Goal: Download file/media

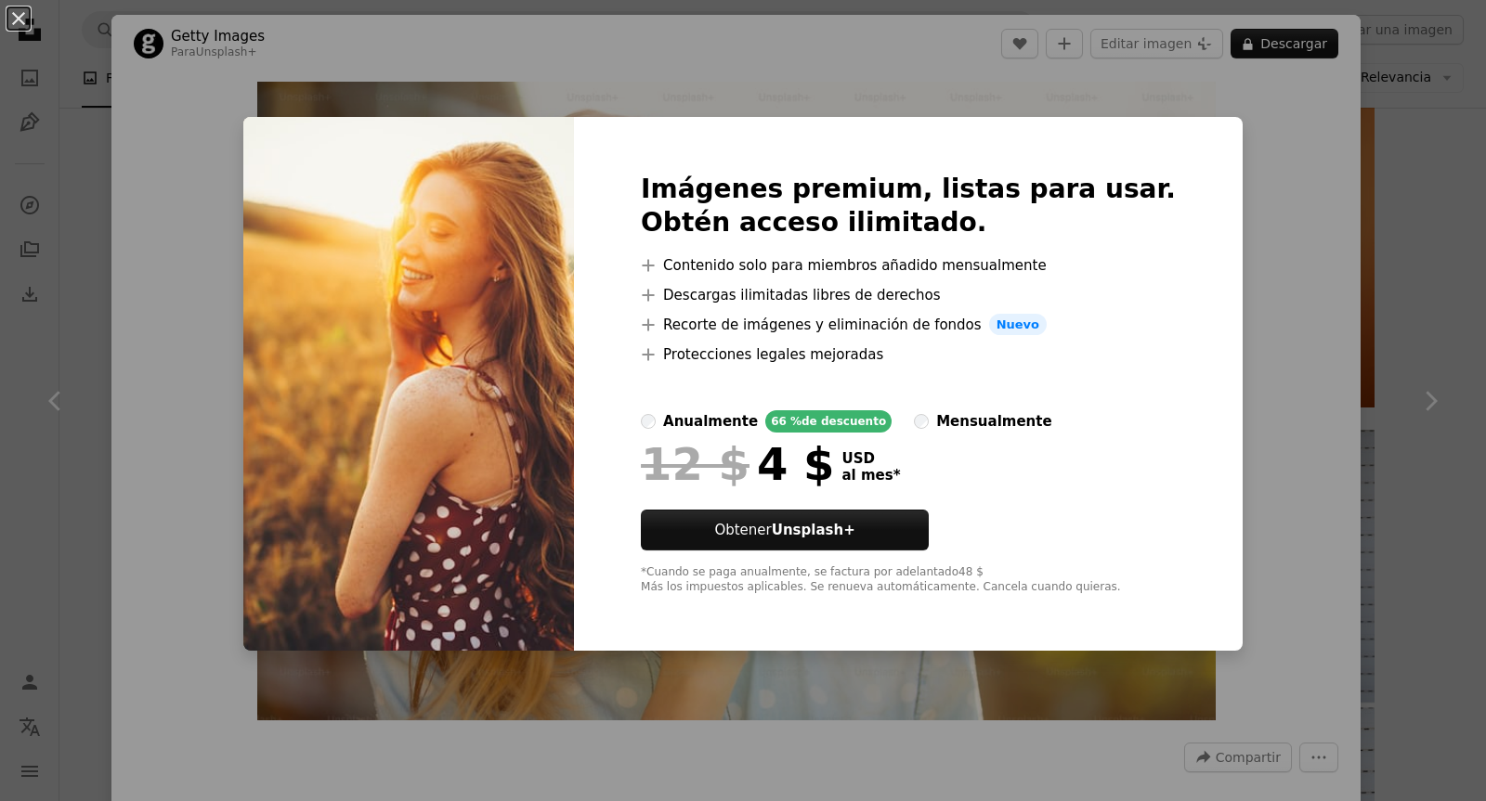
scroll to position [1207, 0]
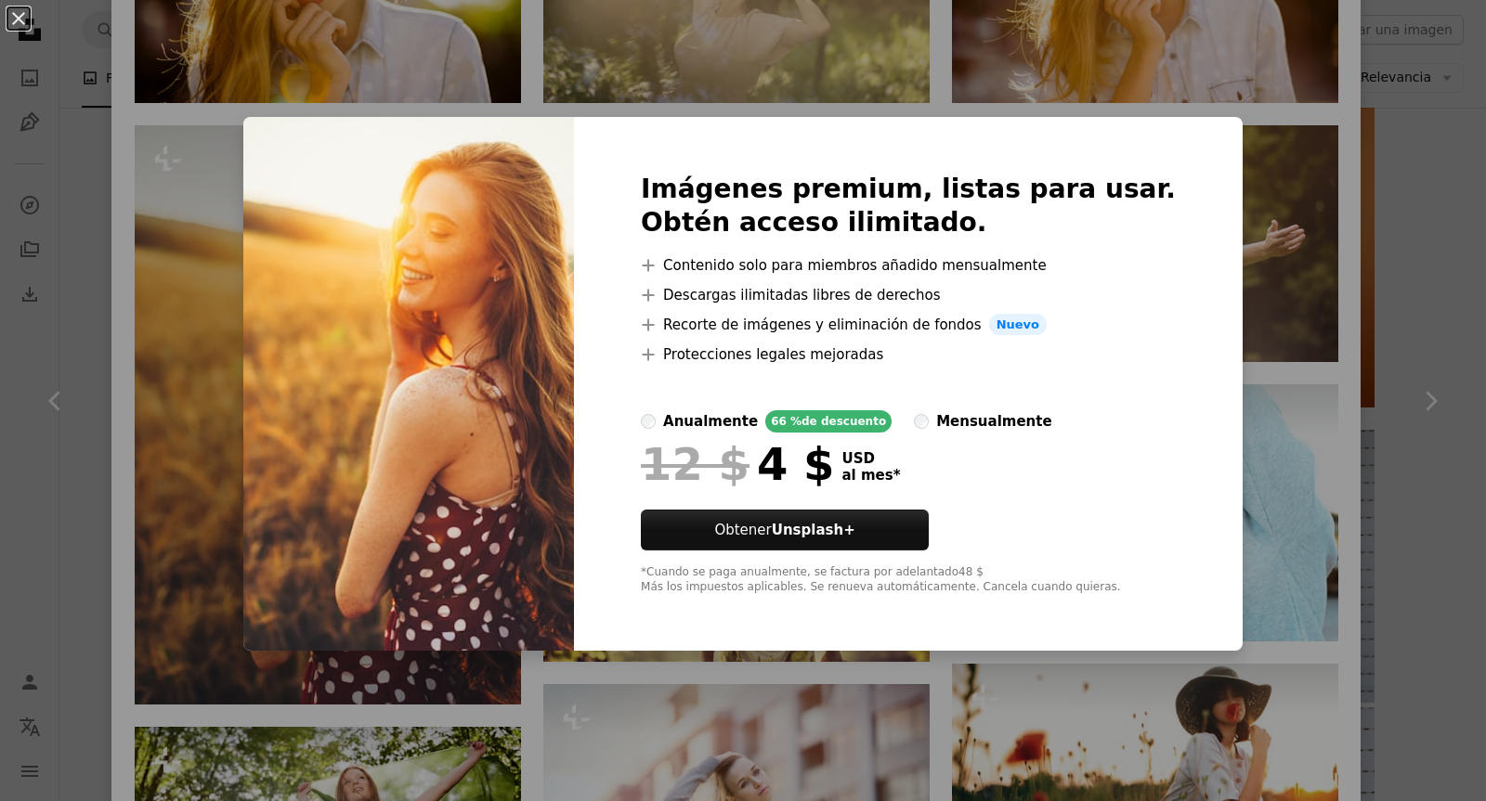
click at [1240, 210] on div "An X shape Imágenes premium, listas para usar. Obtén acceso ilimitado. A plus s…" at bounding box center [743, 400] width 1486 height 801
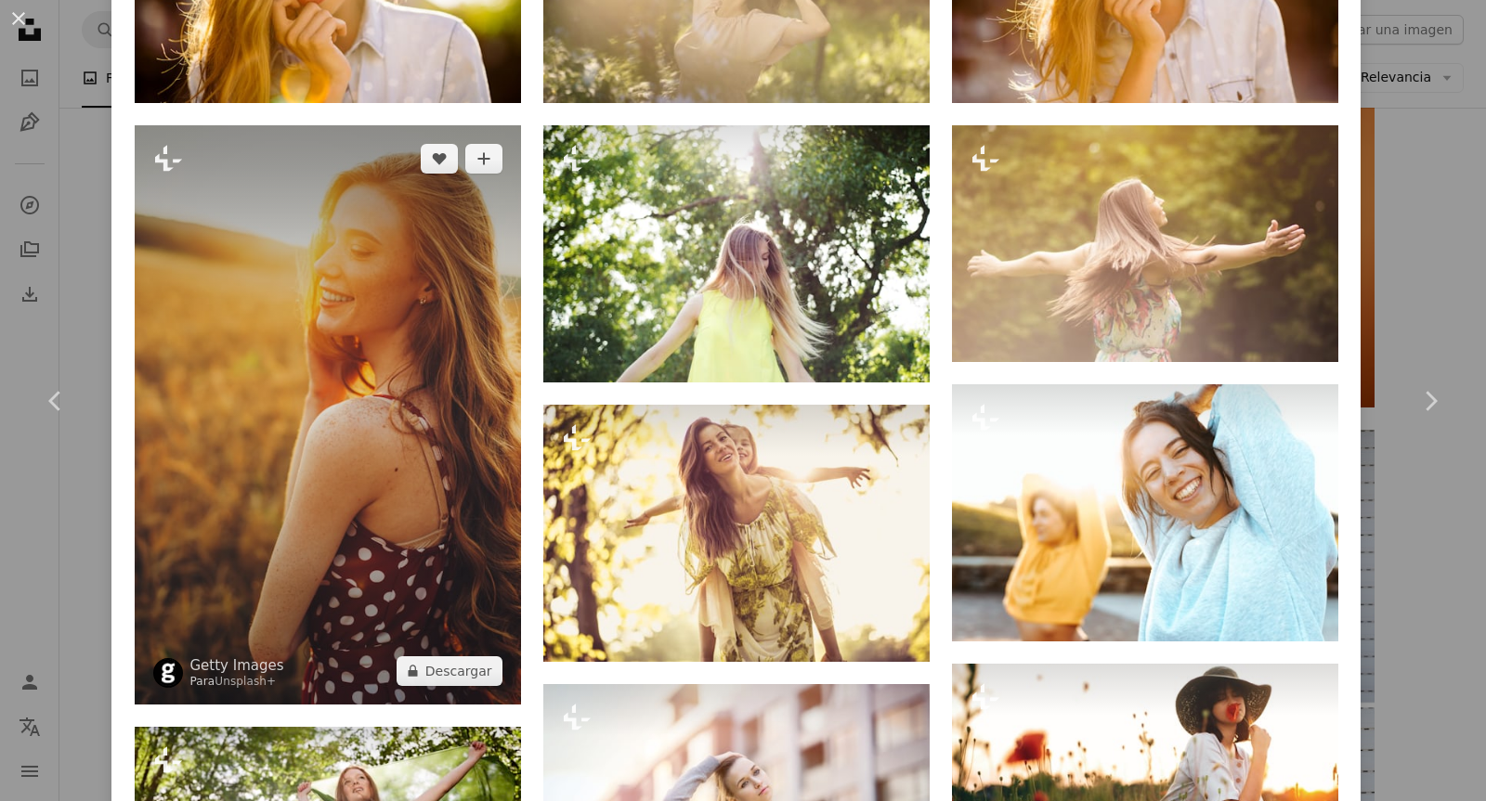
click at [447, 389] on img at bounding box center [328, 414] width 386 height 579
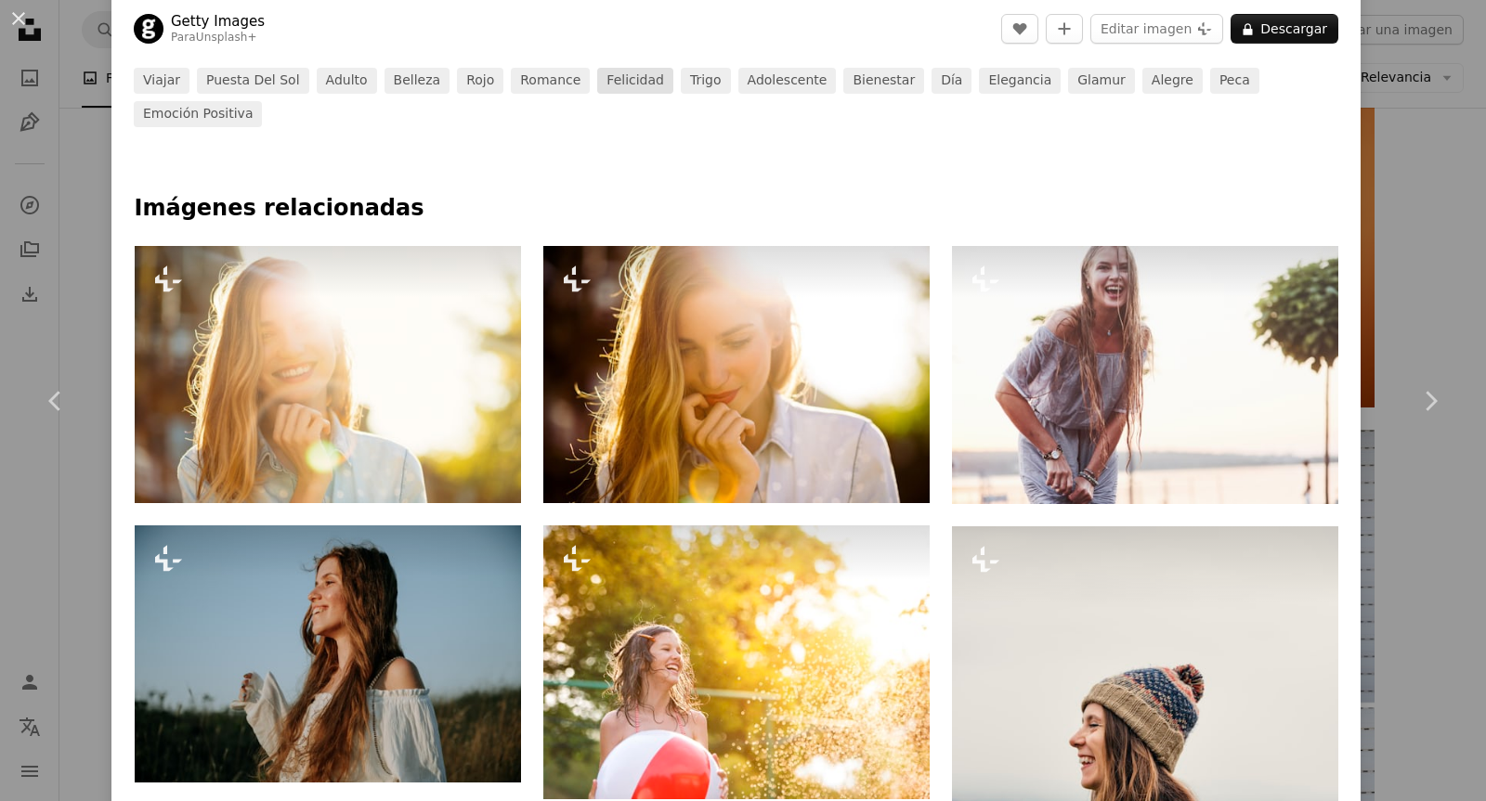
scroll to position [836, 0]
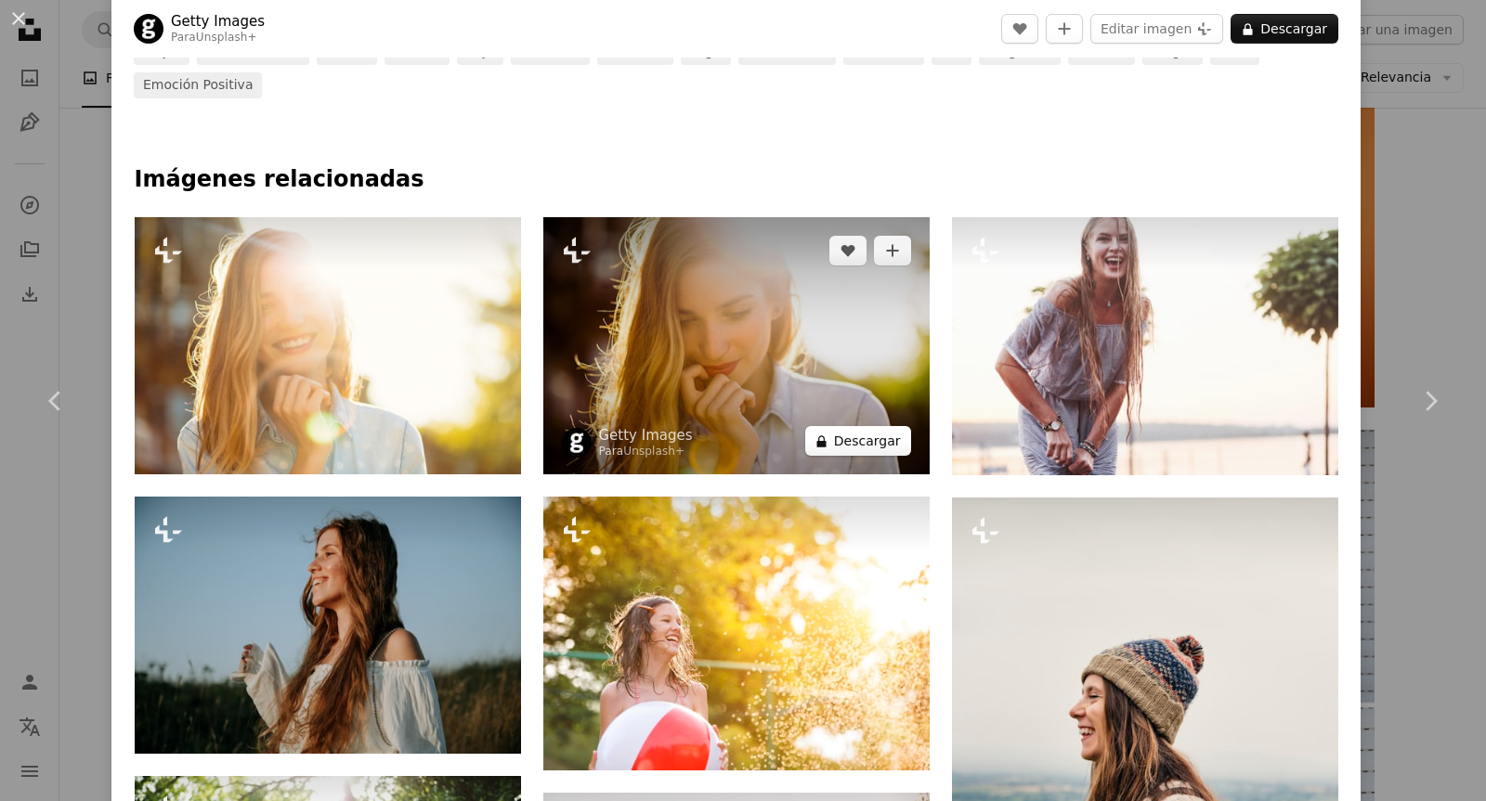
click at [842, 426] on button "A lock Descargar" at bounding box center [858, 441] width 106 height 30
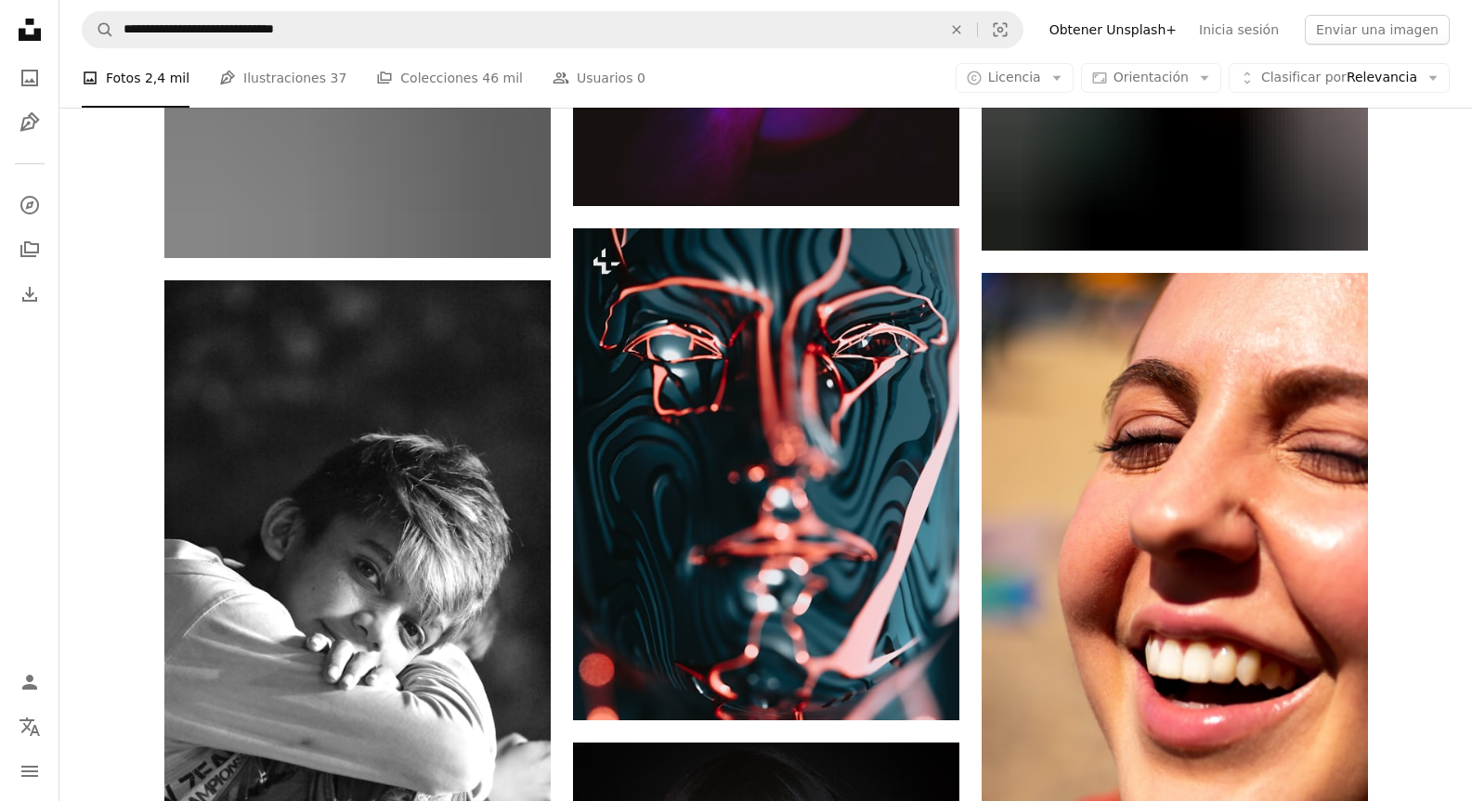
scroll to position [29059, 0]
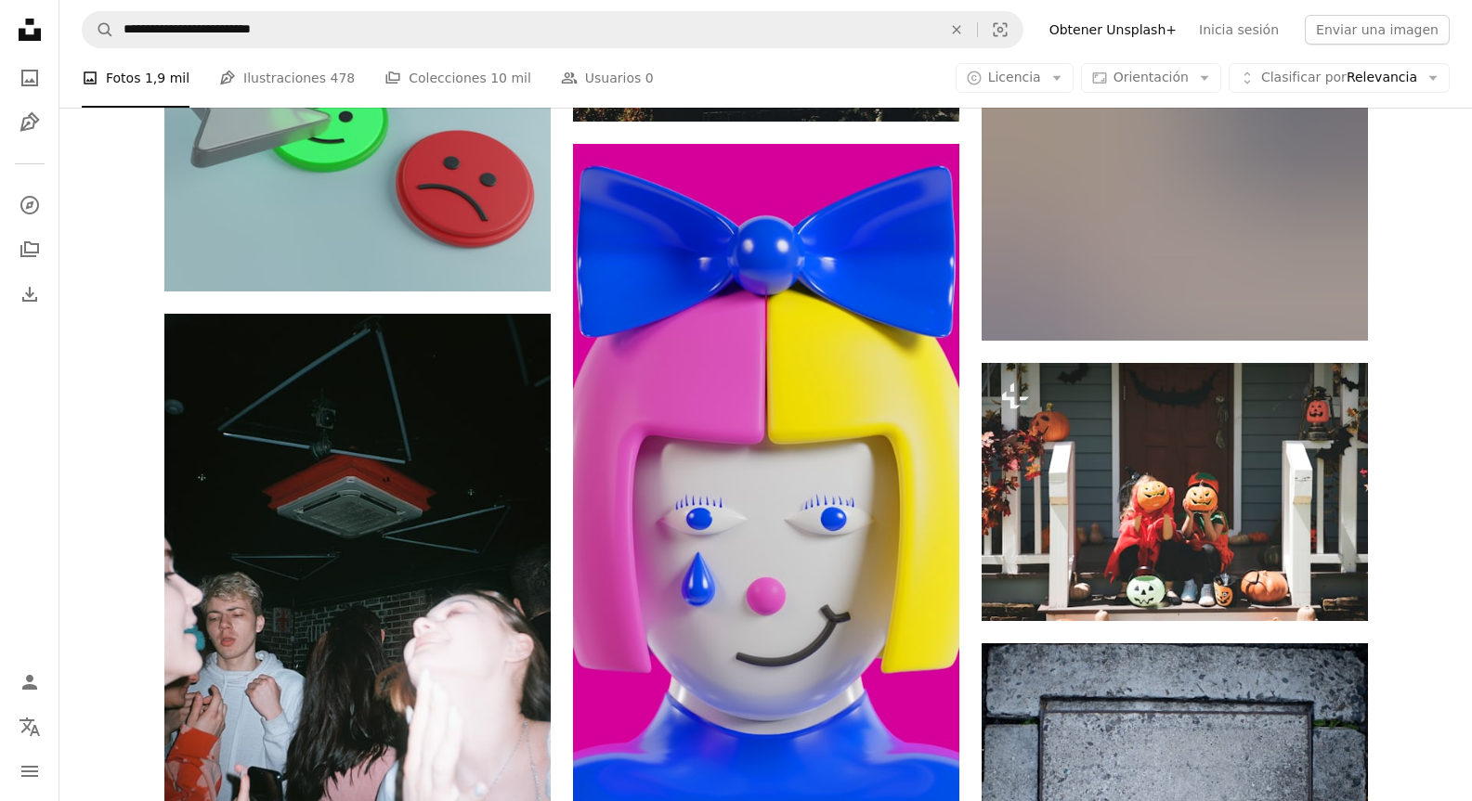
scroll to position [11012, 0]
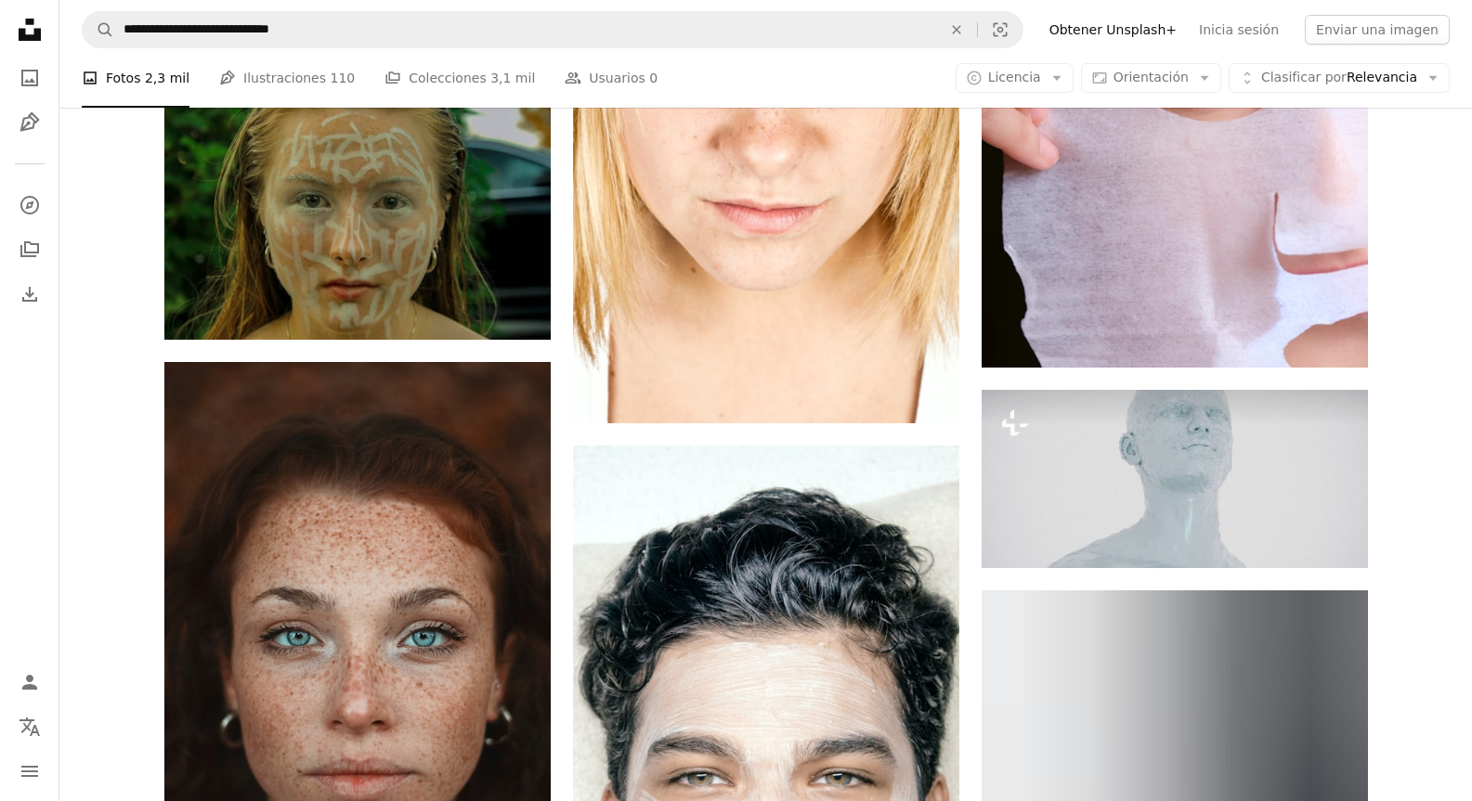
scroll to position [11012, 0]
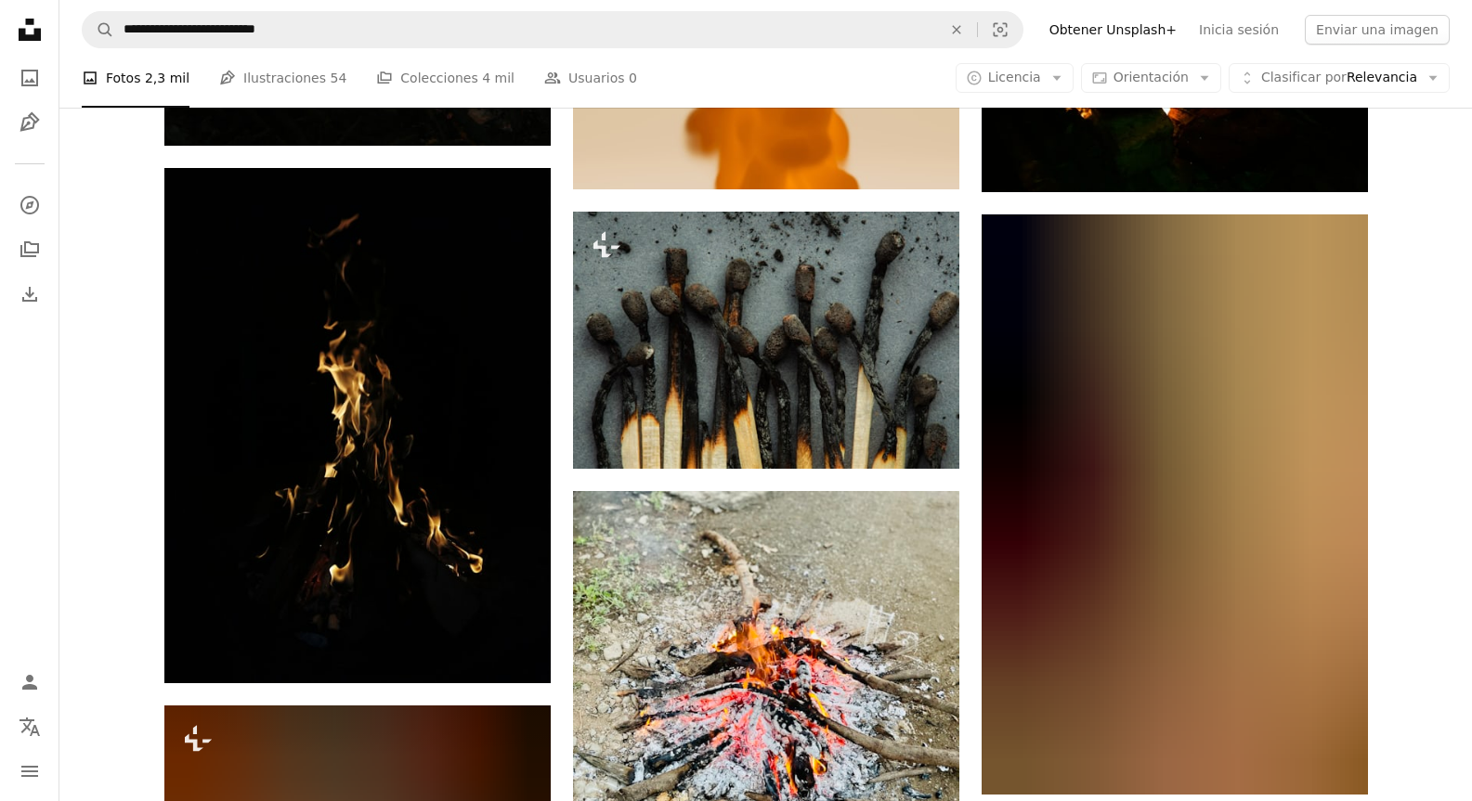
scroll to position [11012, 0]
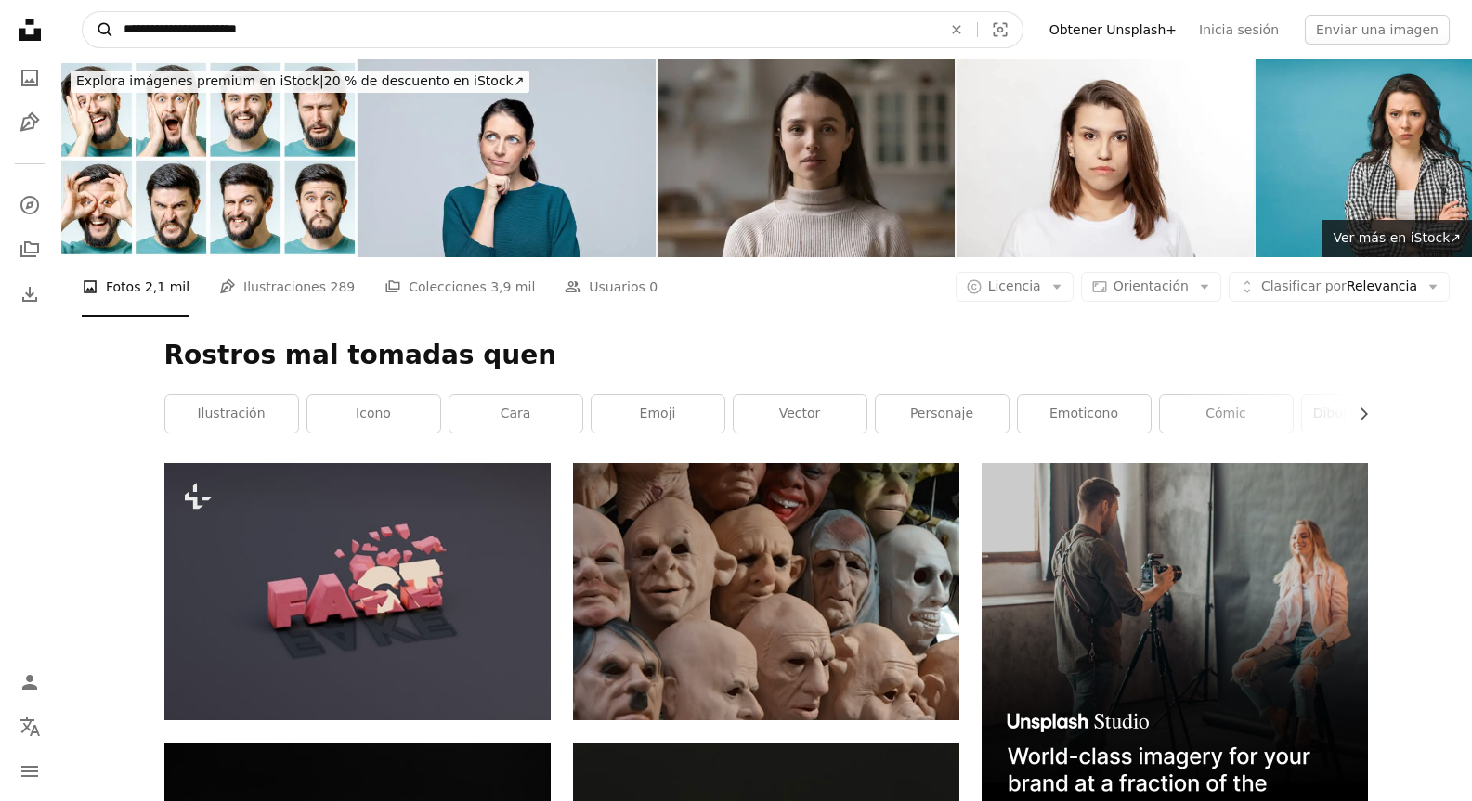
drag, startPoint x: 300, startPoint y: 30, endPoint x: 93, endPoint y: 14, distance: 207.6
click at [93, 14] on form "**********" at bounding box center [552, 29] width 941 height 37
type input "**********"
click button "A magnifying glass" at bounding box center [99, 29] width 32 height 35
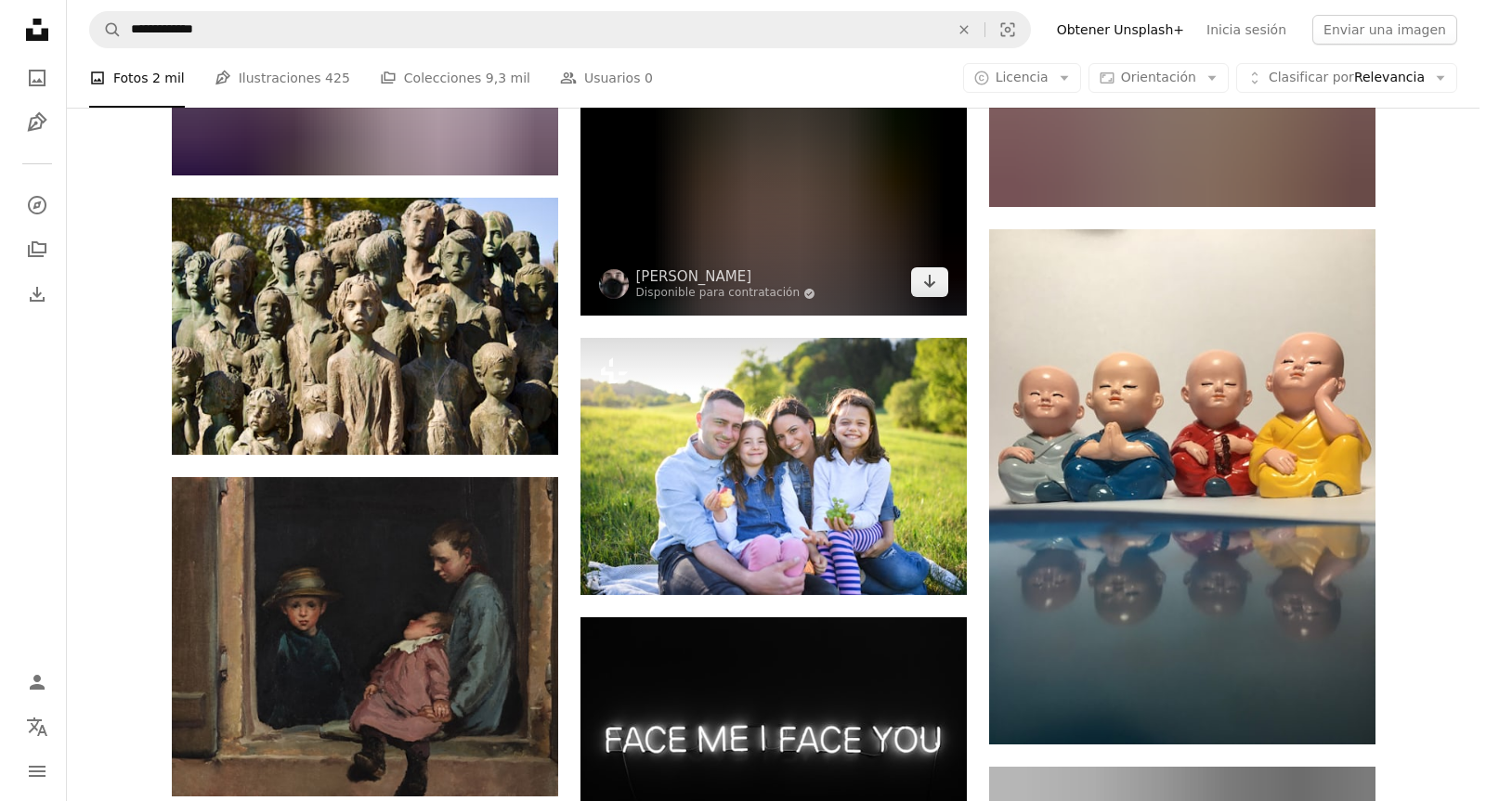
scroll to position [8913, 0]
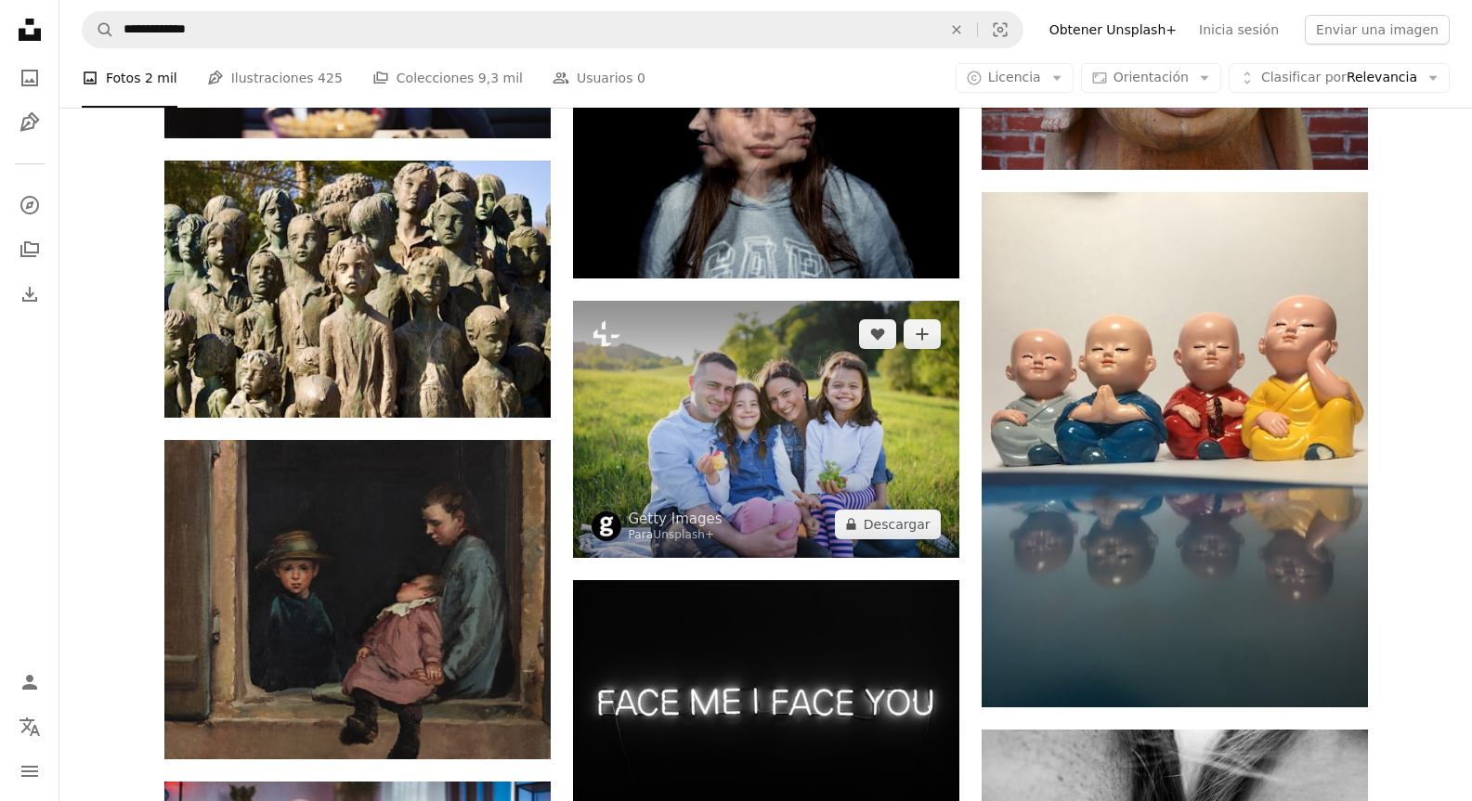
click at [782, 301] on img at bounding box center [766, 429] width 386 height 257
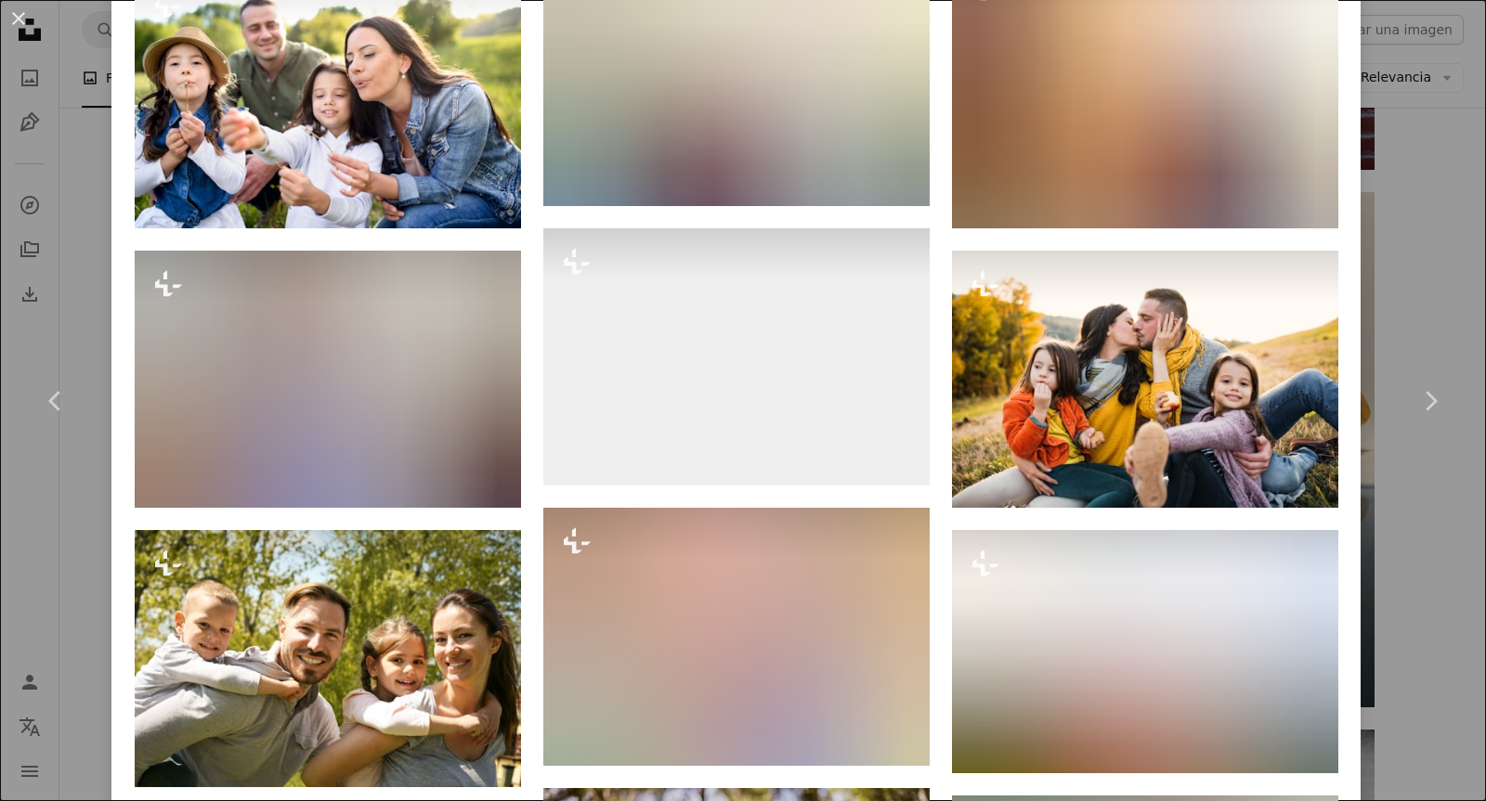
scroll to position [4364, 0]
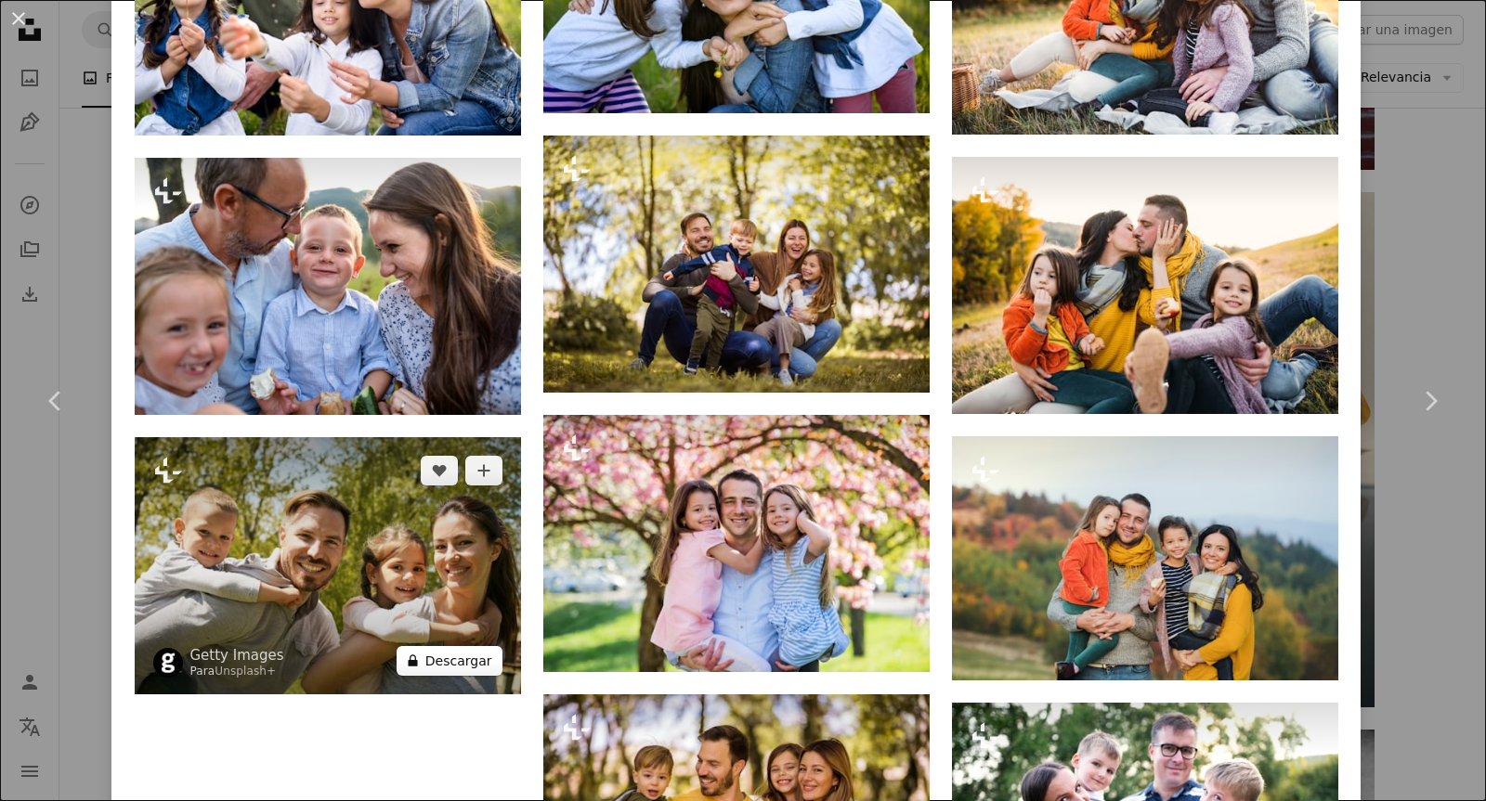
click at [455, 646] on button "A lock Descargar" at bounding box center [449, 661] width 106 height 30
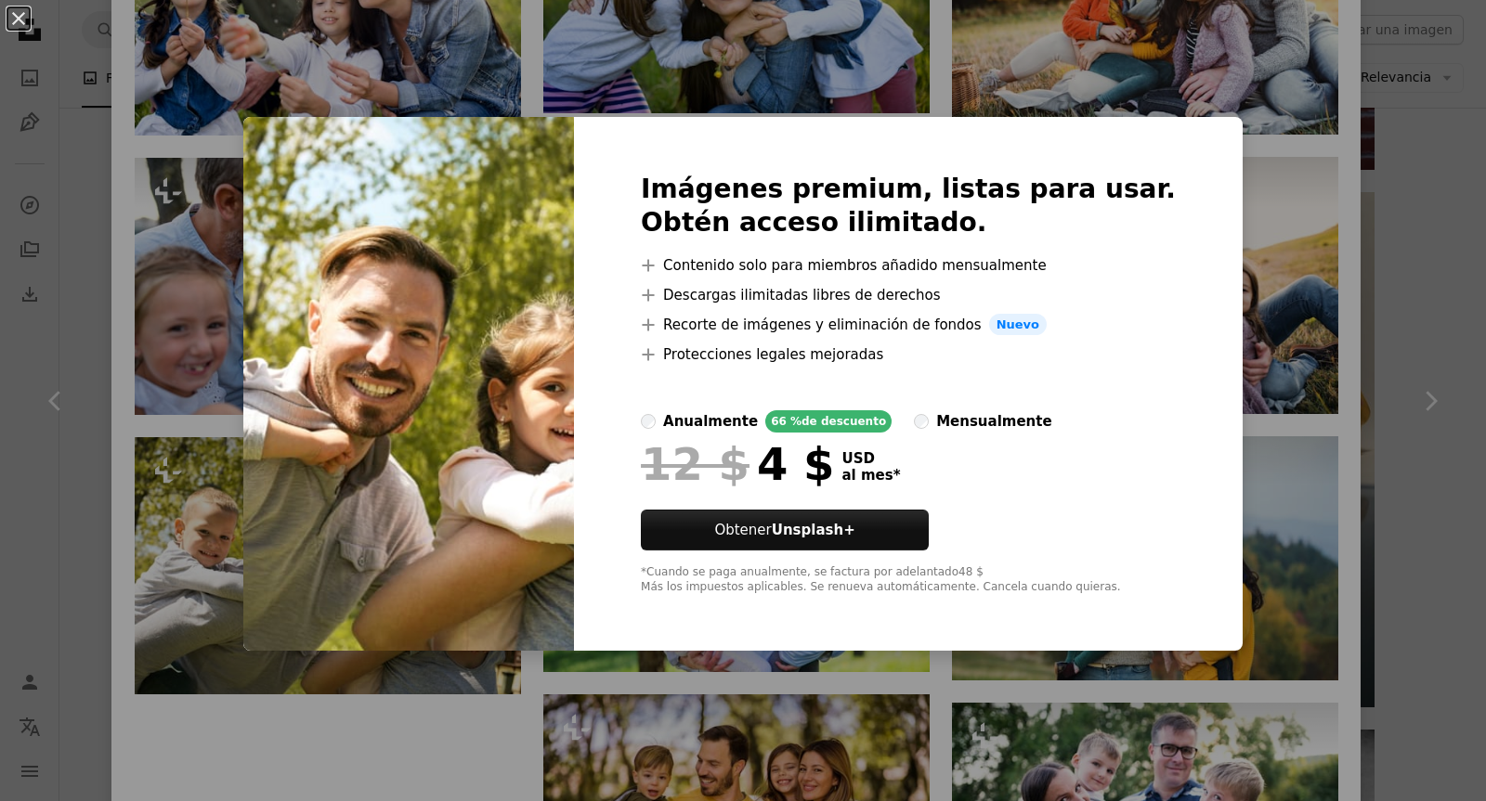
click at [1278, 162] on div "An X shape Imágenes premium, listas para usar. Obtén acceso ilimitado. A plus s…" at bounding box center [743, 400] width 1486 height 801
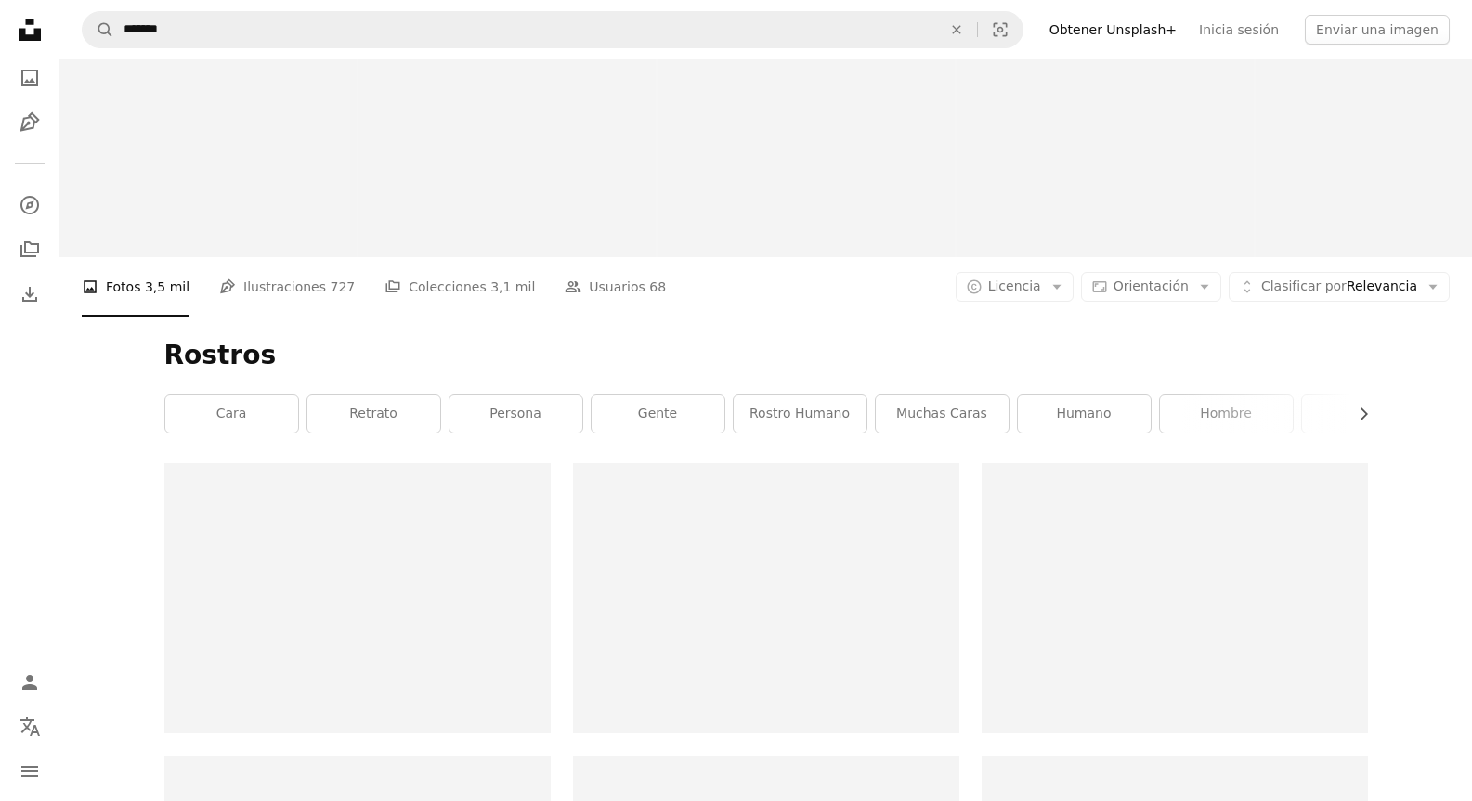
scroll to position [1198, 0]
